Goal: Transaction & Acquisition: Purchase product/service

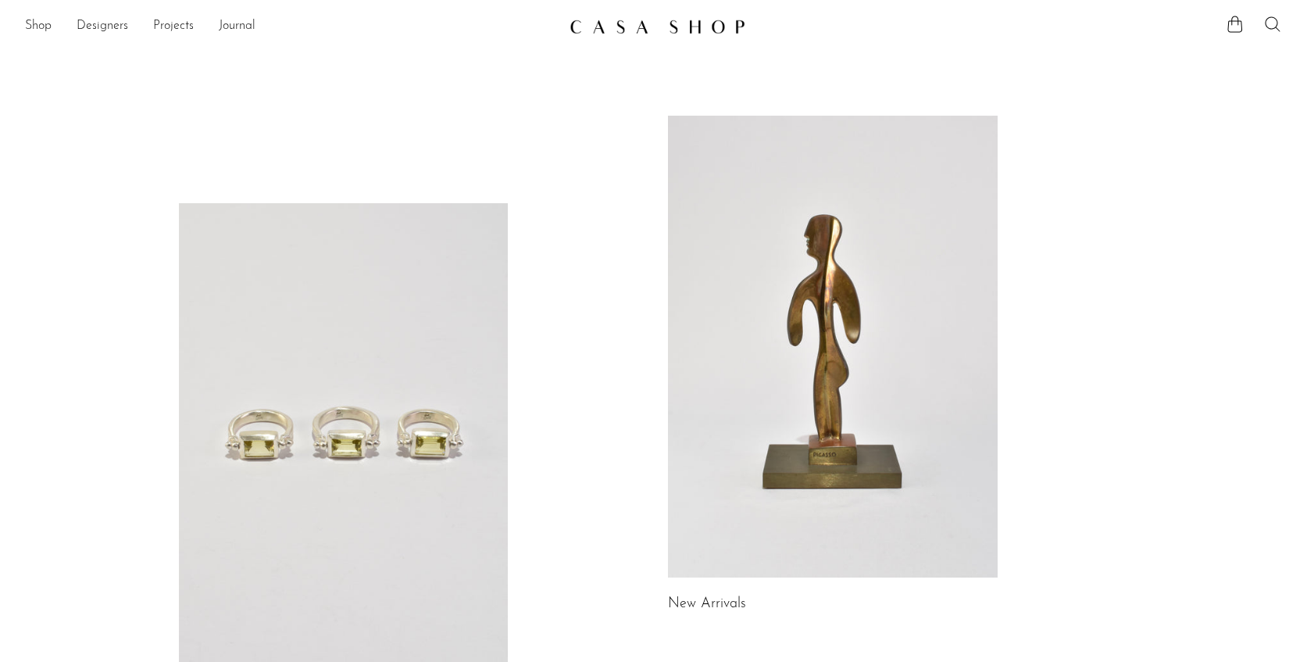
click at [1275, 23] on icon at bounding box center [1273, 24] width 19 height 19
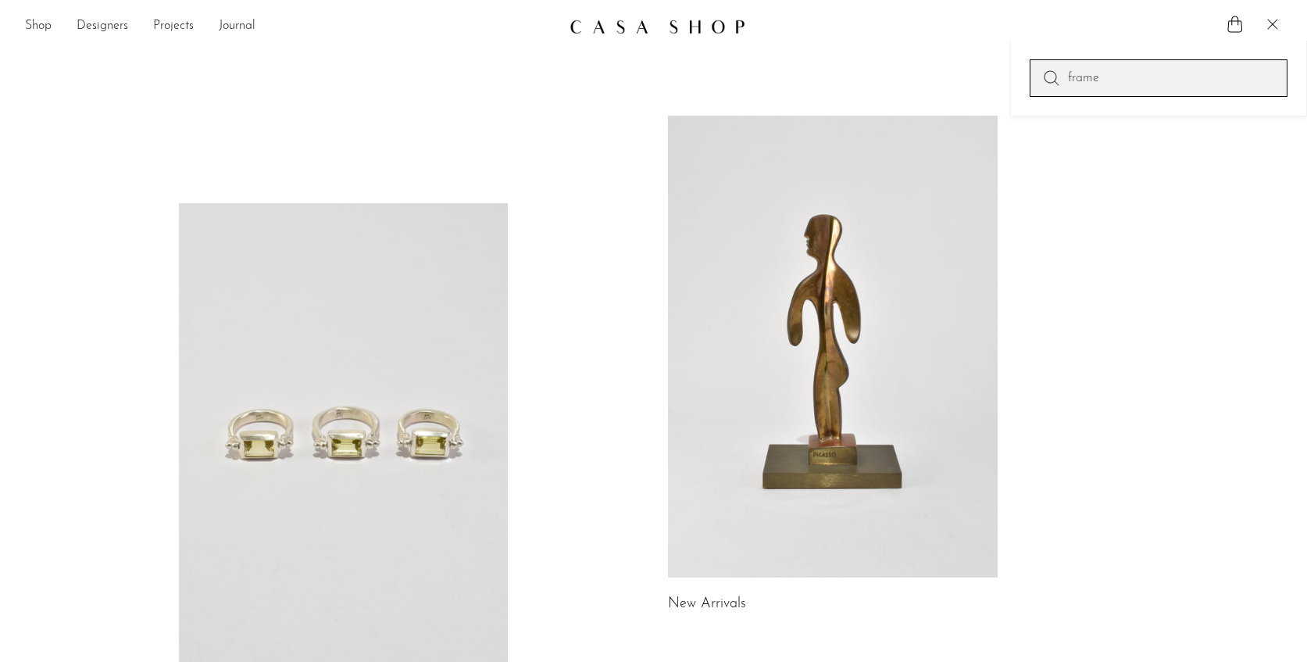
type input "frame"
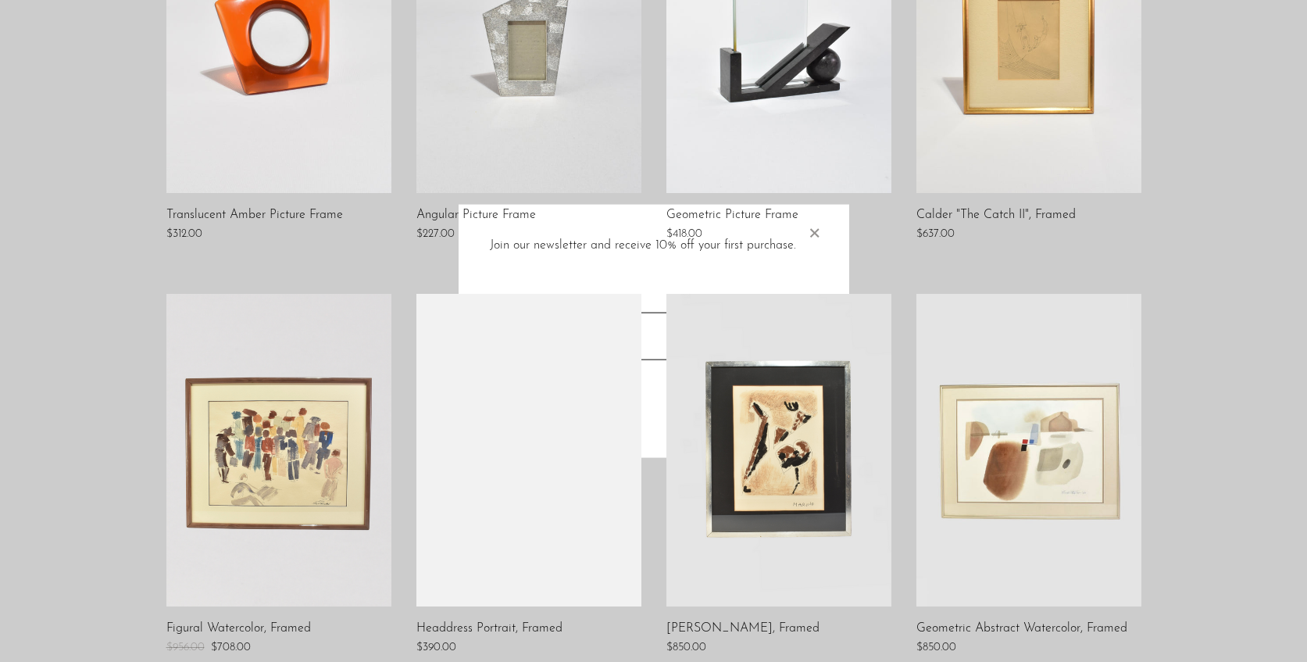
scroll to position [949, 0]
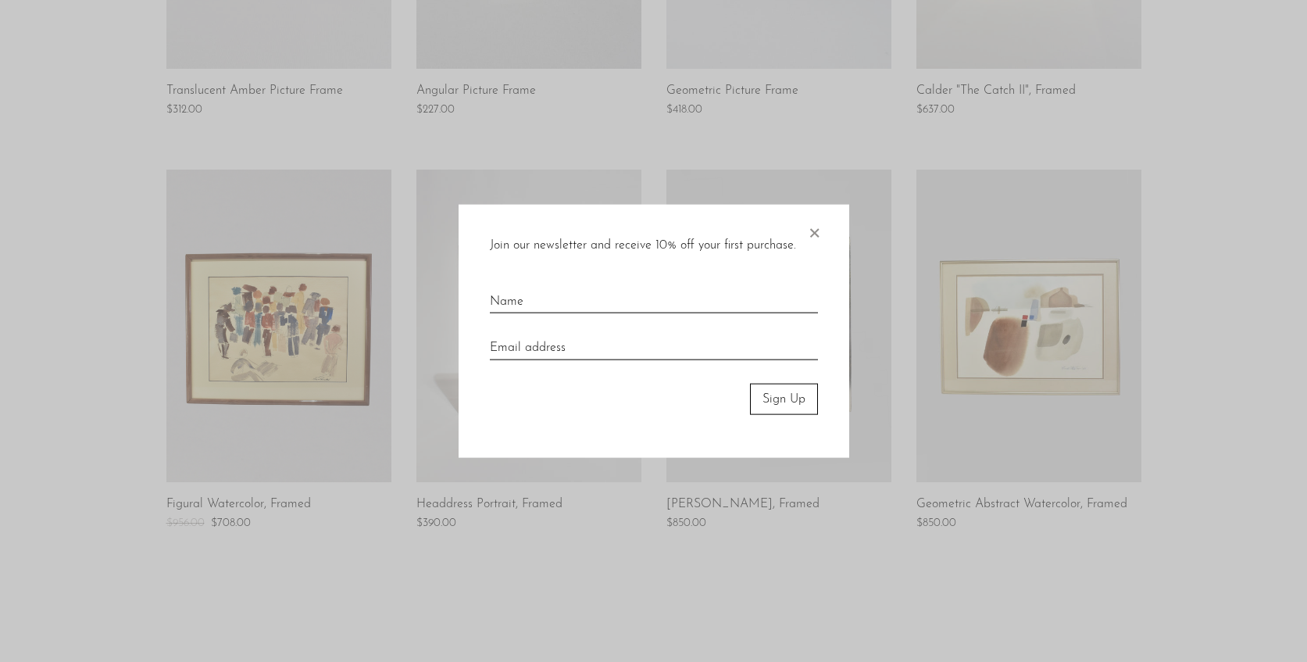
click at [814, 233] on span "×" at bounding box center [814, 229] width 16 height 50
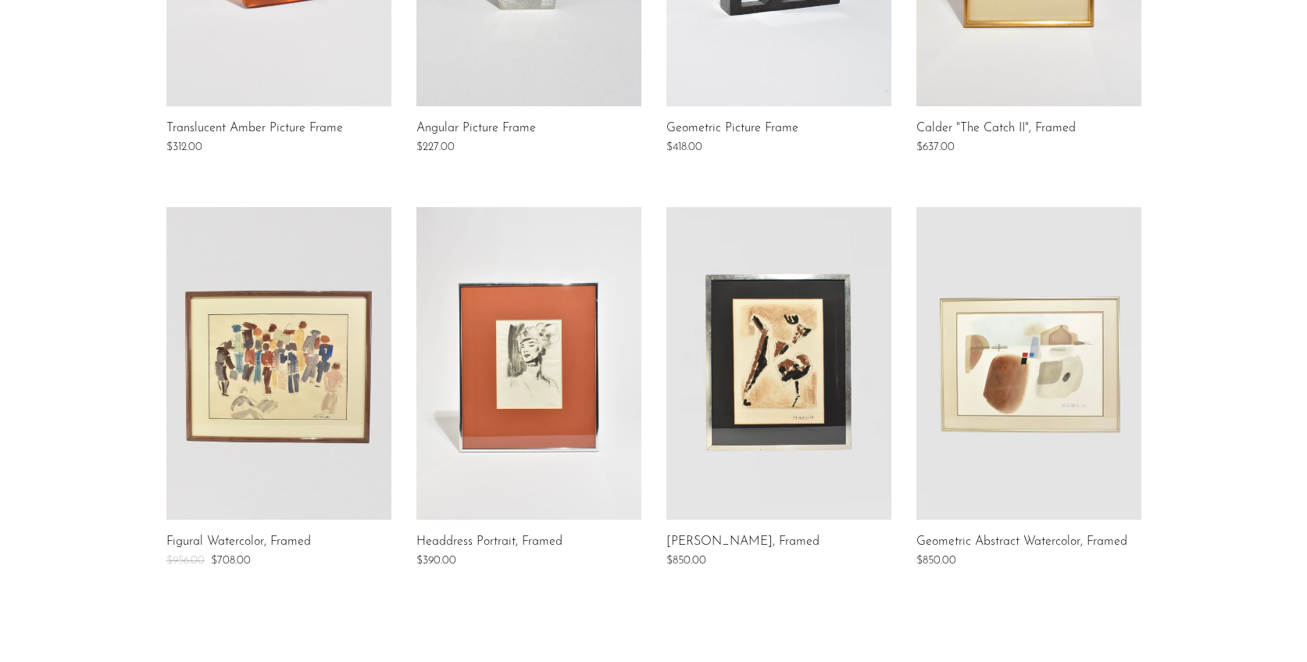
scroll to position [1221, 0]
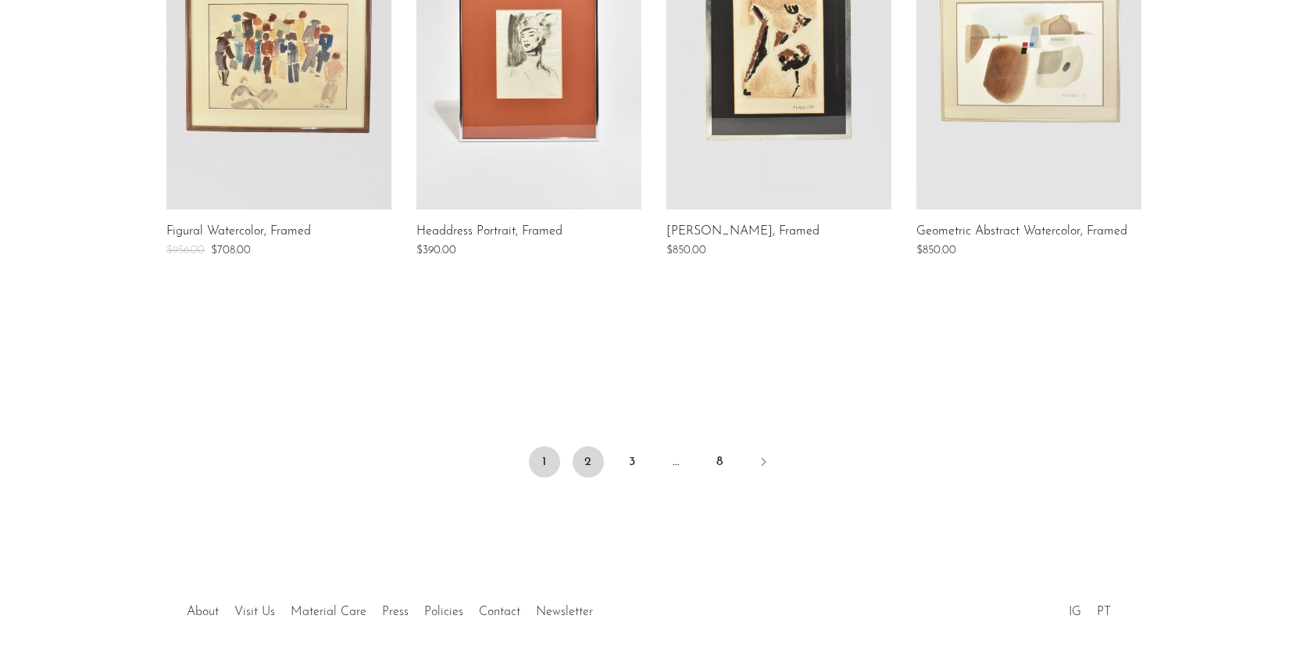
click at [588, 460] on link "2" at bounding box center [588, 461] width 31 height 31
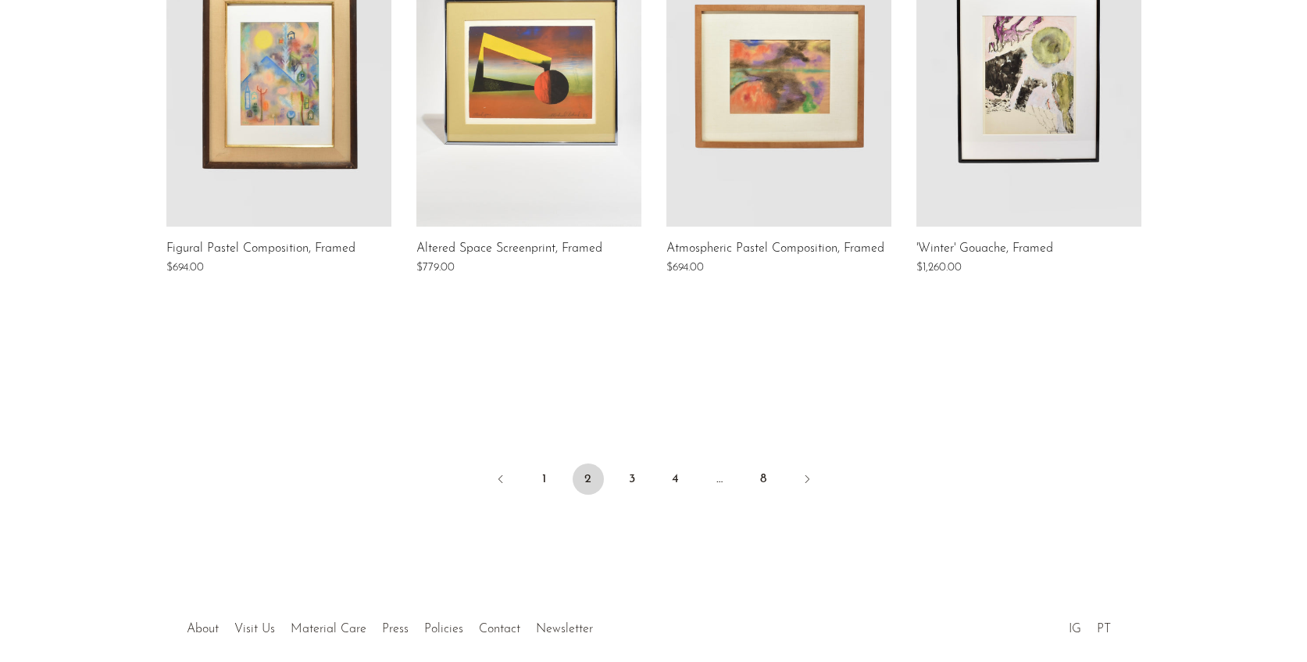
scroll to position [1275, 0]
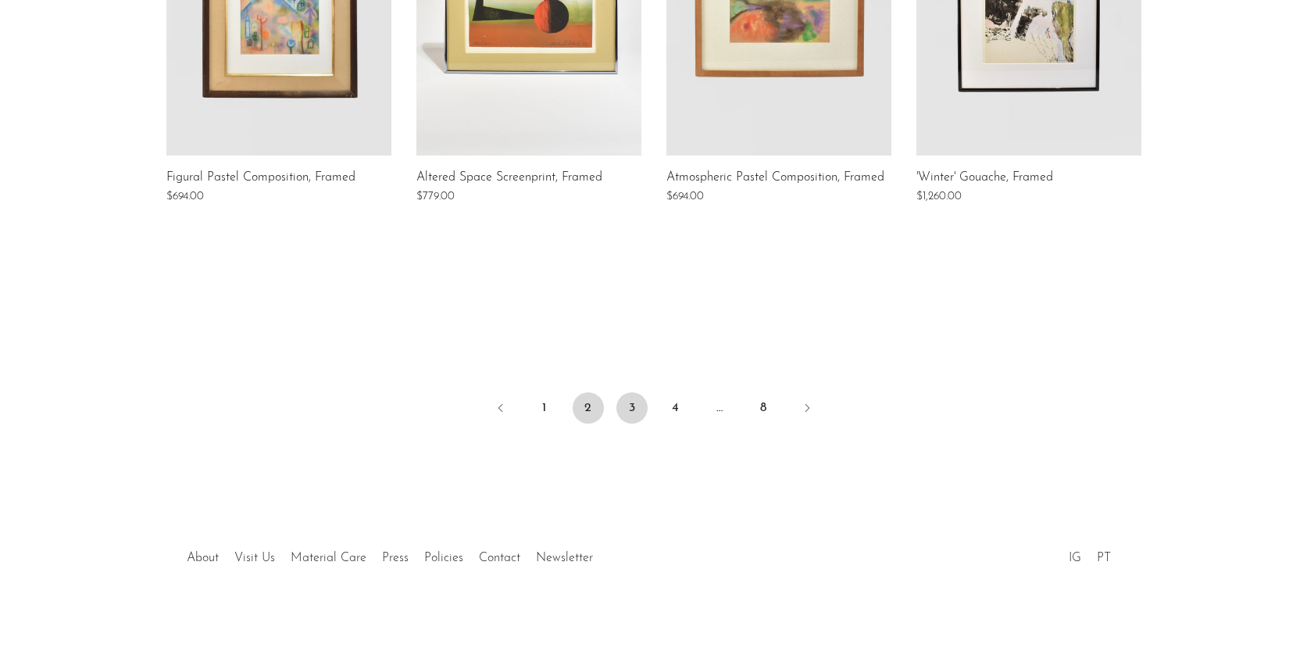
click at [637, 414] on link "3" at bounding box center [632, 407] width 31 height 31
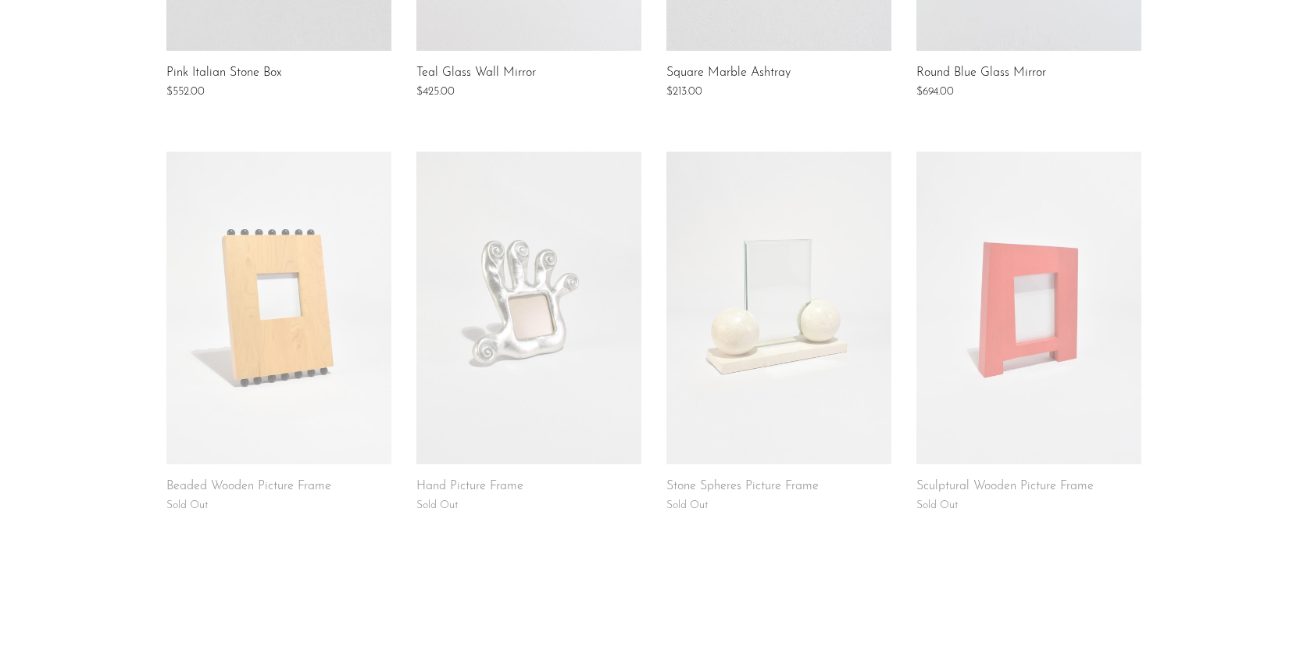
scroll to position [1114, 0]
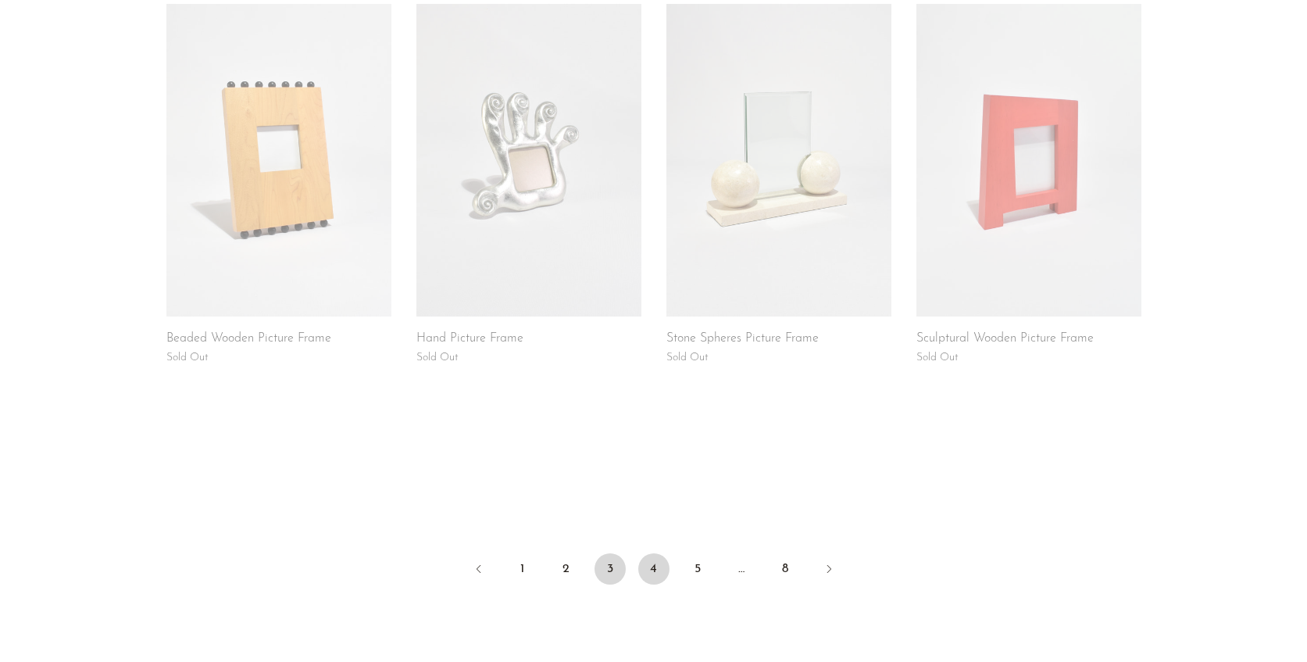
click at [660, 564] on link "4" at bounding box center [653, 568] width 31 height 31
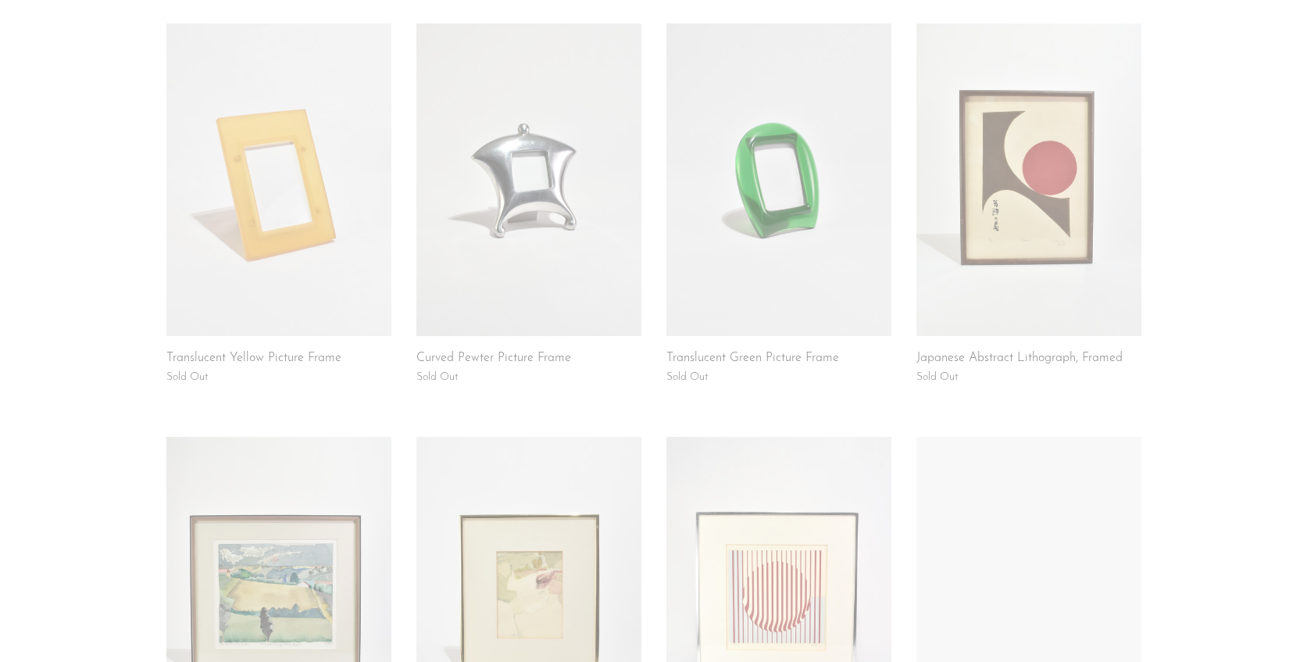
scroll to position [768, 0]
